Goal: Task Accomplishment & Management: Manage account settings

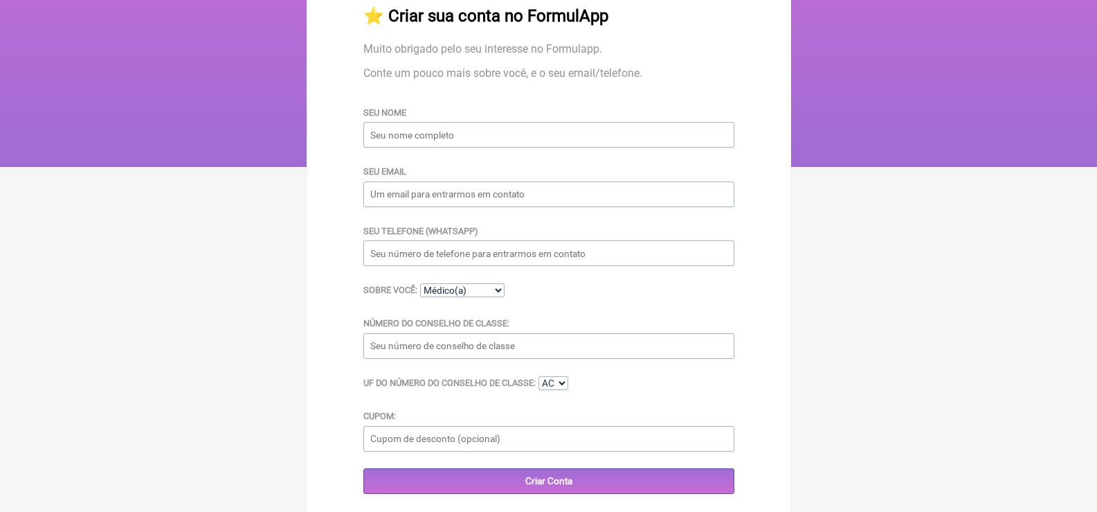
scroll to position [96, 0]
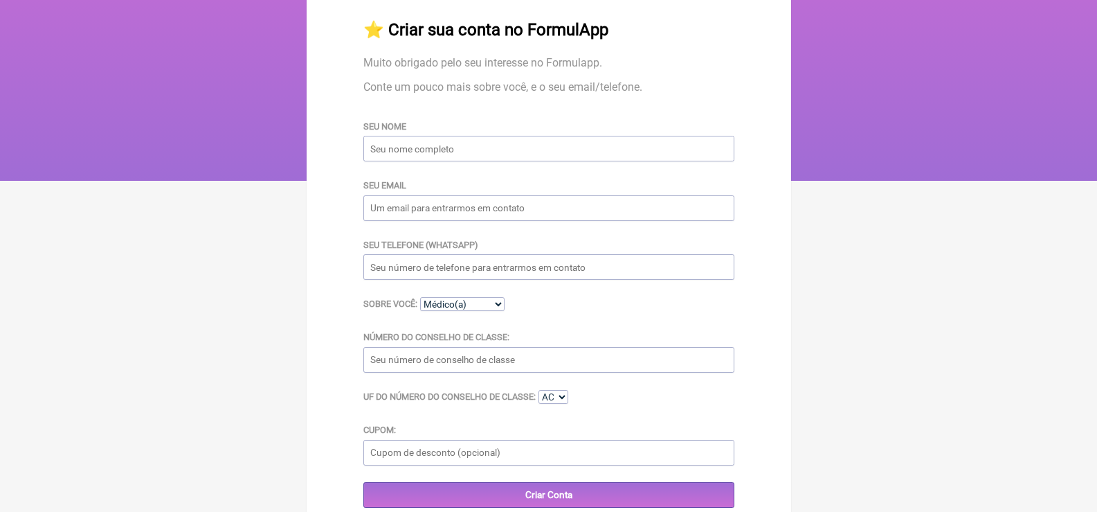
click at [429, 154] on input "Seu nome" at bounding box center [548, 149] width 371 height 26
type input "[PERSON_NAME]"
type input "[EMAIL_ADDRESS][DOMAIN_NAME]"
type input "[PHONE_NUMBER]"
click at [462, 364] on input "Número do Conselho de Classe:" at bounding box center [548, 360] width 371 height 26
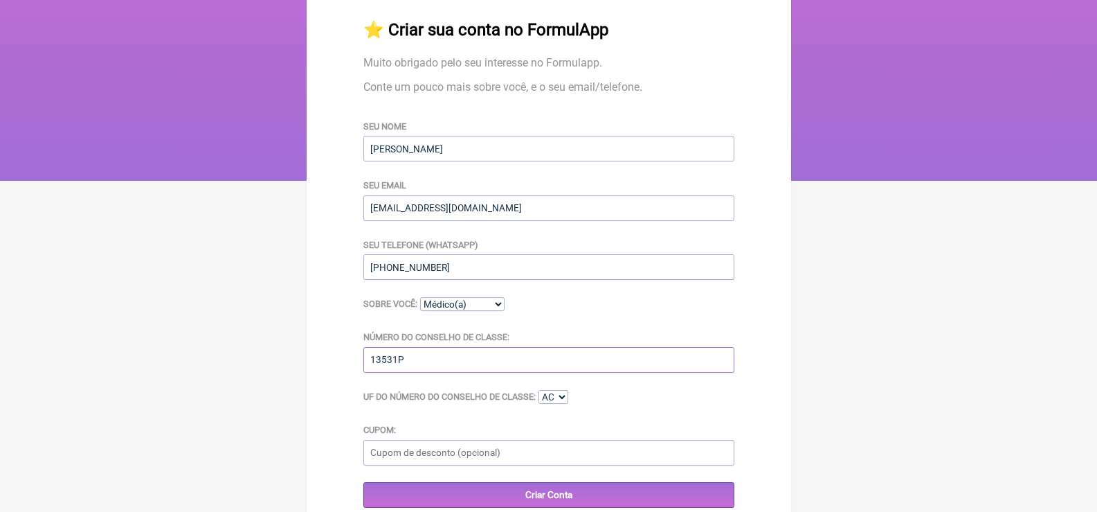
type input "13531P"
click at [556, 398] on select "AC AL AP AM BA CE DF ES GO MA MT MS MG PA PB PR PE PI RJ RN RS RO RR SC SP SE TO" at bounding box center [554, 397] width 30 height 14
select select "SC"
click at [540, 392] on select "AC AL AP AM BA CE DF ES GO MA MT MS MG PA PB PR PE PI RJ RN RS RO RR SC SP SE TO" at bounding box center [554, 397] width 30 height 14
click at [570, 503] on input "Criar Conta" at bounding box center [548, 495] width 371 height 26
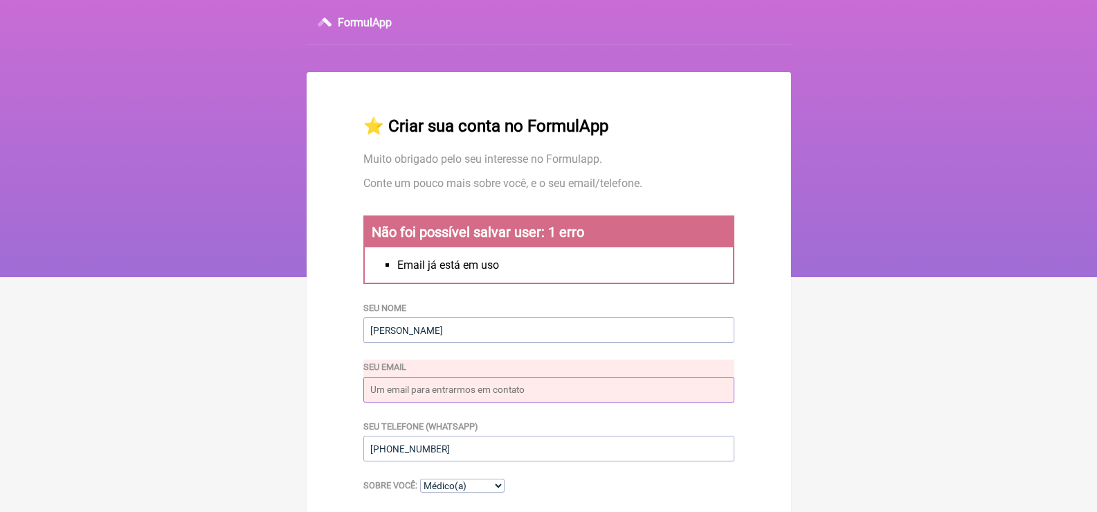
click at [461, 391] on input "Seu email" at bounding box center [548, 390] width 371 height 26
type input "[EMAIL_ADDRESS][DOMAIN_NAME]"
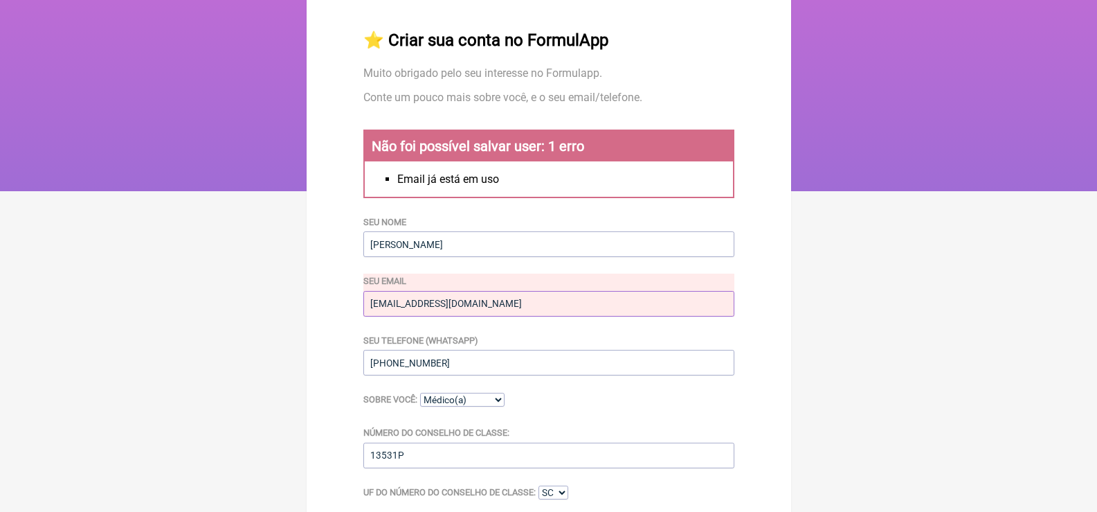
scroll to position [208, 0]
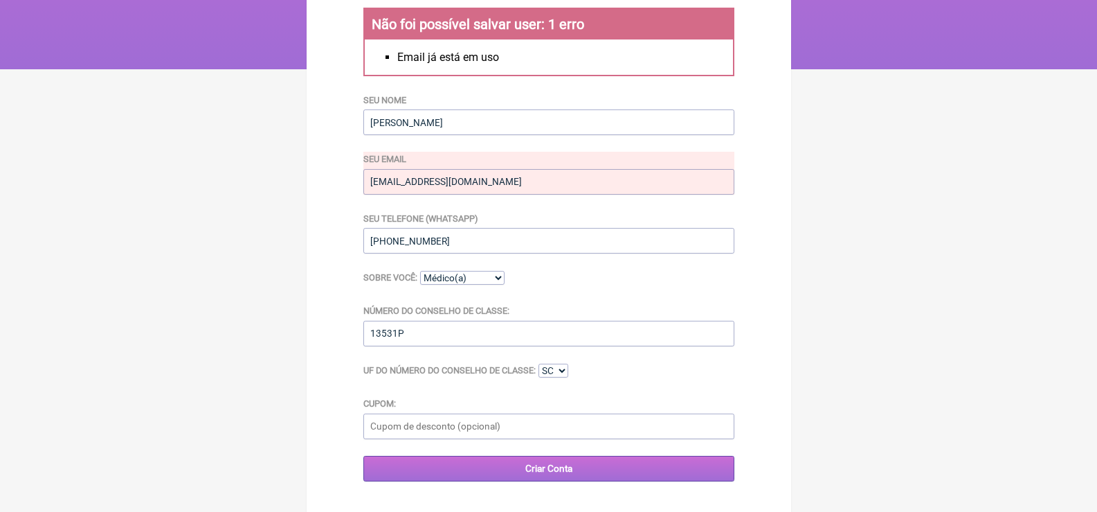
click at [534, 469] on input "Criar Conta" at bounding box center [548, 469] width 371 height 26
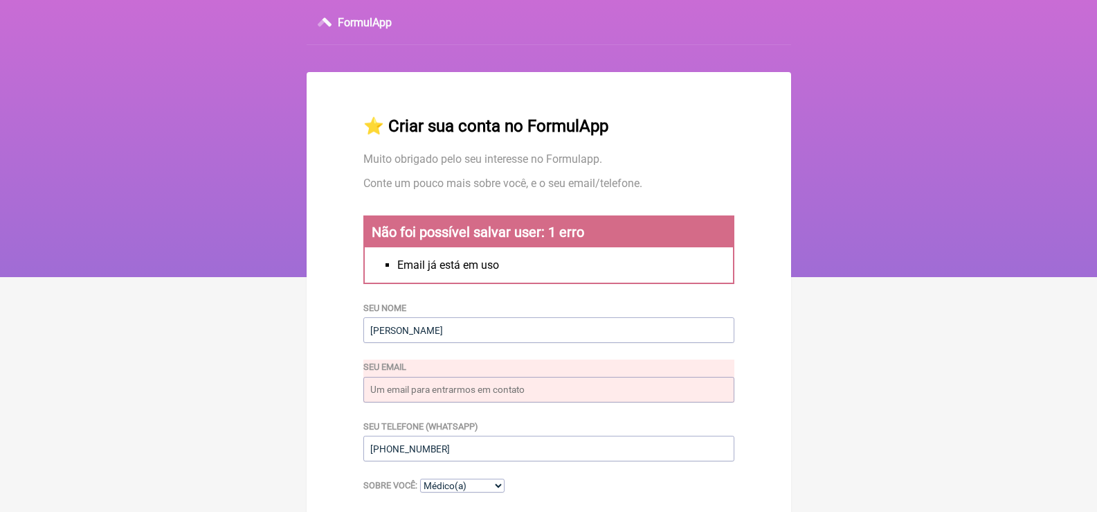
click at [371, 16] on h3 "FormulApp" at bounding box center [365, 22] width 54 height 13
click at [334, 28] on div "FormulApp" at bounding box center [549, 22] width 485 height 45
click at [330, 23] on icon at bounding box center [325, 22] width 14 height 22
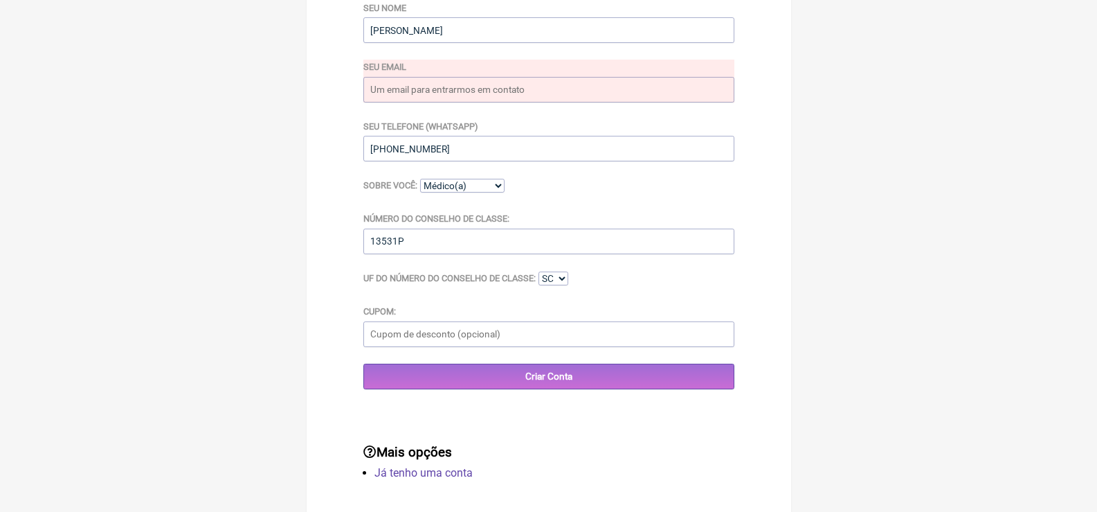
scroll to position [320, 0]
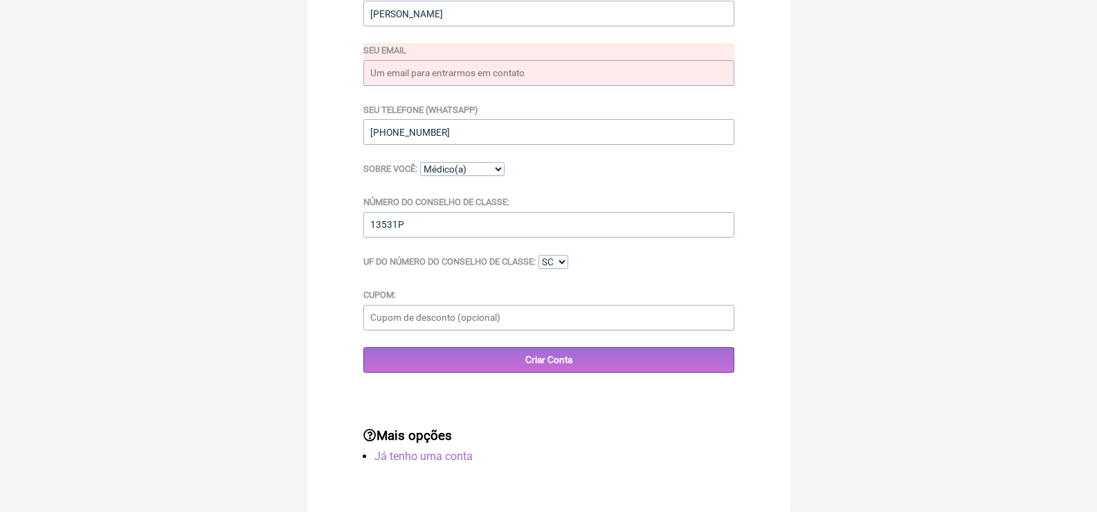
click at [421, 458] on link "Já tenho uma conta" at bounding box center [424, 455] width 98 height 13
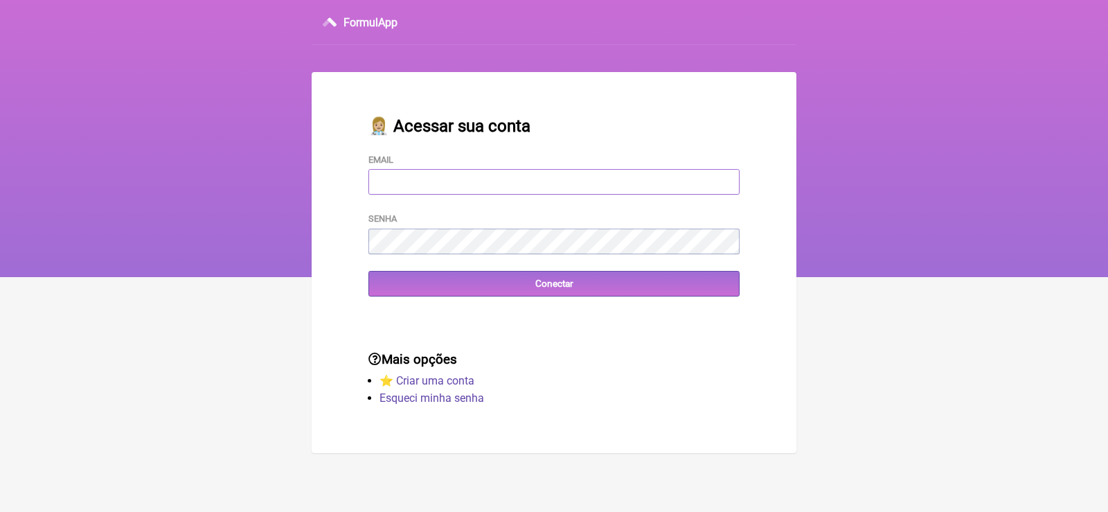
click at [448, 183] on input "Email" at bounding box center [553, 182] width 371 height 26
type input "[EMAIL_ADDRESS][DOMAIN_NAME]"
click at [418, 404] on link "Esqueci minha senha" at bounding box center [431, 397] width 105 height 13
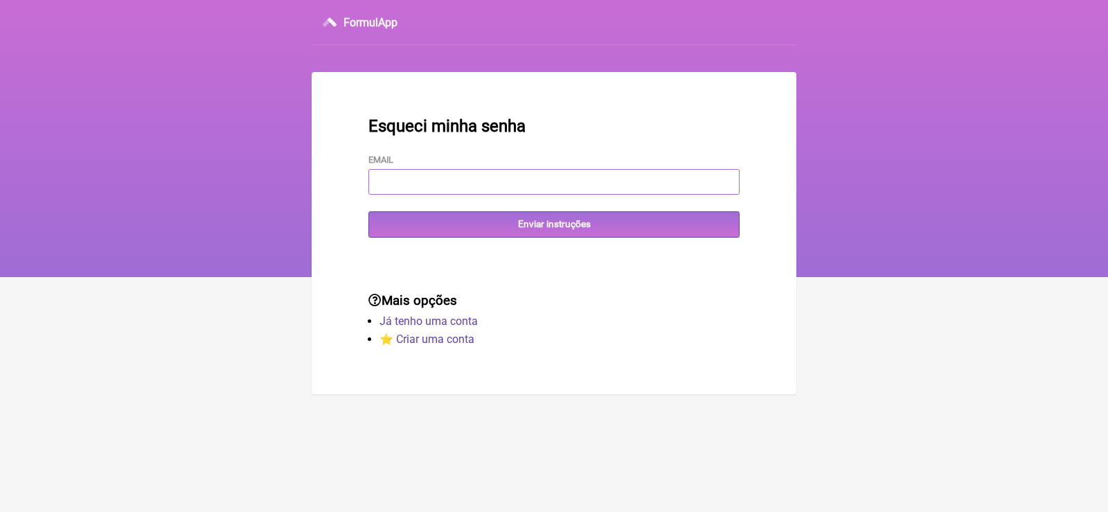
click at [461, 180] on input "Email" at bounding box center [553, 182] width 371 height 26
type input "[EMAIL_ADDRESS][DOMAIN_NAME]"
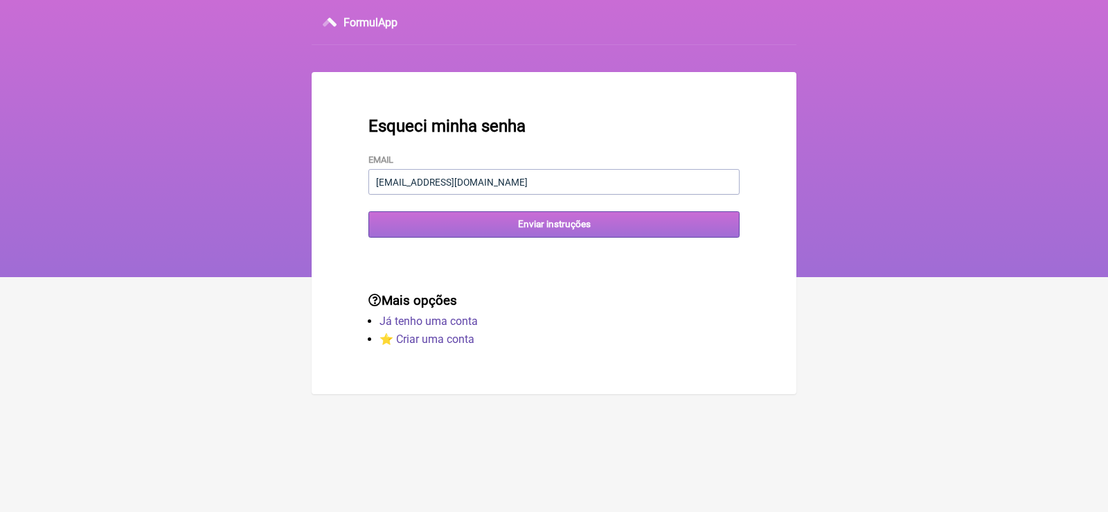
click at [478, 233] on input "Enviar instruções" at bounding box center [553, 224] width 371 height 26
